Goal: Transaction & Acquisition: Purchase product/service

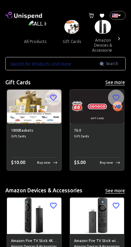
click at [104, 35] on button "amazon devices & accessories" at bounding box center [103, 45] width 32 height 23
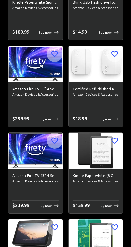
scroll to position [4125, 0]
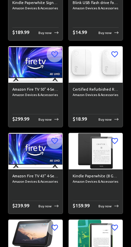
click at [42, 91] on h6 "Amazon Fire TV 50" 4-Series 4K UHD smart TV with Fire TV Alexa Voice Remote, st…" at bounding box center [35, 90] width 46 height 6
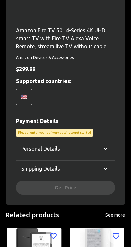
scroll to position [189, 0]
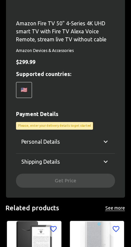
click at [102, 143] on div "Personal Details" at bounding box center [61, 142] width 80 height 8
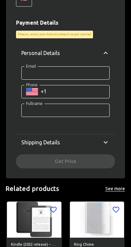
click at [98, 141] on div "Shipping Details" at bounding box center [61, 143] width 80 height 8
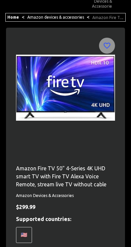
scroll to position [0, 0]
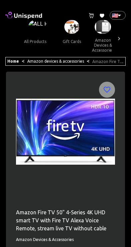
click at [69, 30] on img at bounding box center [71, 27] width 15 height 14
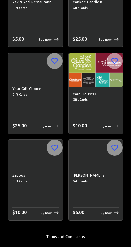
scroll to position [19420, 0]
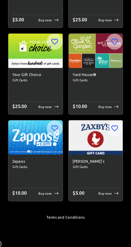
click at [54, 75] on h6 "Your Gift Choice" at bounding box center [35, 75] width 46 height 6
click at [50, 74] on h6 "Your Gift Choice" at bounding box center [35, 75] width 46 height 6
click at [52, 106] on p "Buy now" at bounding box center [44, 107] width 13 height 5
click at [47, 107] on p "Buy now" at bounding box center [44, 107] width 13 height 5
click at [55, 108] on icon at bounding box center [56, 107] width 4 height 3
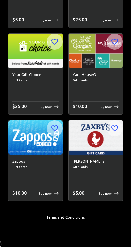
click at [50, 105] on p "Buy now" at bounding box center [44, 107] width 13 height 5
click at [50, 110] on div "$ 25.00 Buy now" at bounding box center [35, 106] width 46 height 7
click at [48, 111] on div "Your Gift Choice Gift Cards $ 25.00 Buy now" at bounding box center [35, 91] width 54 height 47
click at [48, 112] on div "Your Gift Choice Gift Cards $ 25.00 Buy now" at bounding box center [35, 91] width 54 height 47
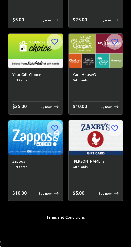
click at [50, 109] on p "Buy now" at bounding box center [44, 107] width 13 height 5
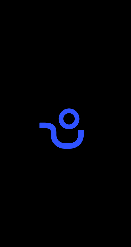
click at [48, 110] on icon "animation" at bounding box center [65, 124] width 67 height 67
click at [48, 109] on icon "animation" at bounding box center [65, 124] width 67 height 67
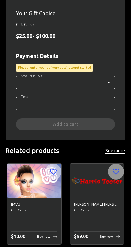
scroll to position [202, 0]
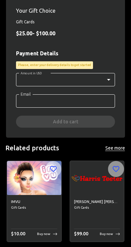
click at [91, 77] on body "0 Cart 0 Favorites 🇺🇸 US ​ all products gift cards amazon devices & accessories…" at bounding box center [65, 39] width 131 height 483
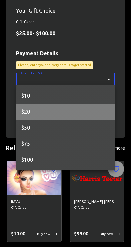
click at [71, 109] on li "$20" at bounding box center [65, 112] width 99 height 16
type input "20"
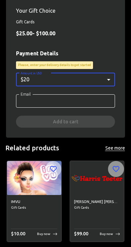
click at [86, 106] on input "Email" at bounding box center [65, 101] width 99 height 13
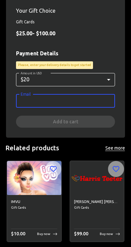
scroll to position [202, 0]
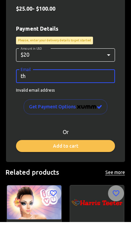
type input "the"
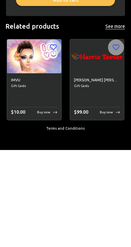
scroll to position [283, 0]
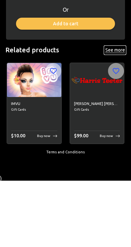
click at [114, 113] on button "See more" at bounding box center [115, 117] width 21 height 8
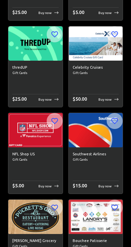
scroll to position [7793, 0]
